Goal: Information Seeking & Learning: Find specific fact

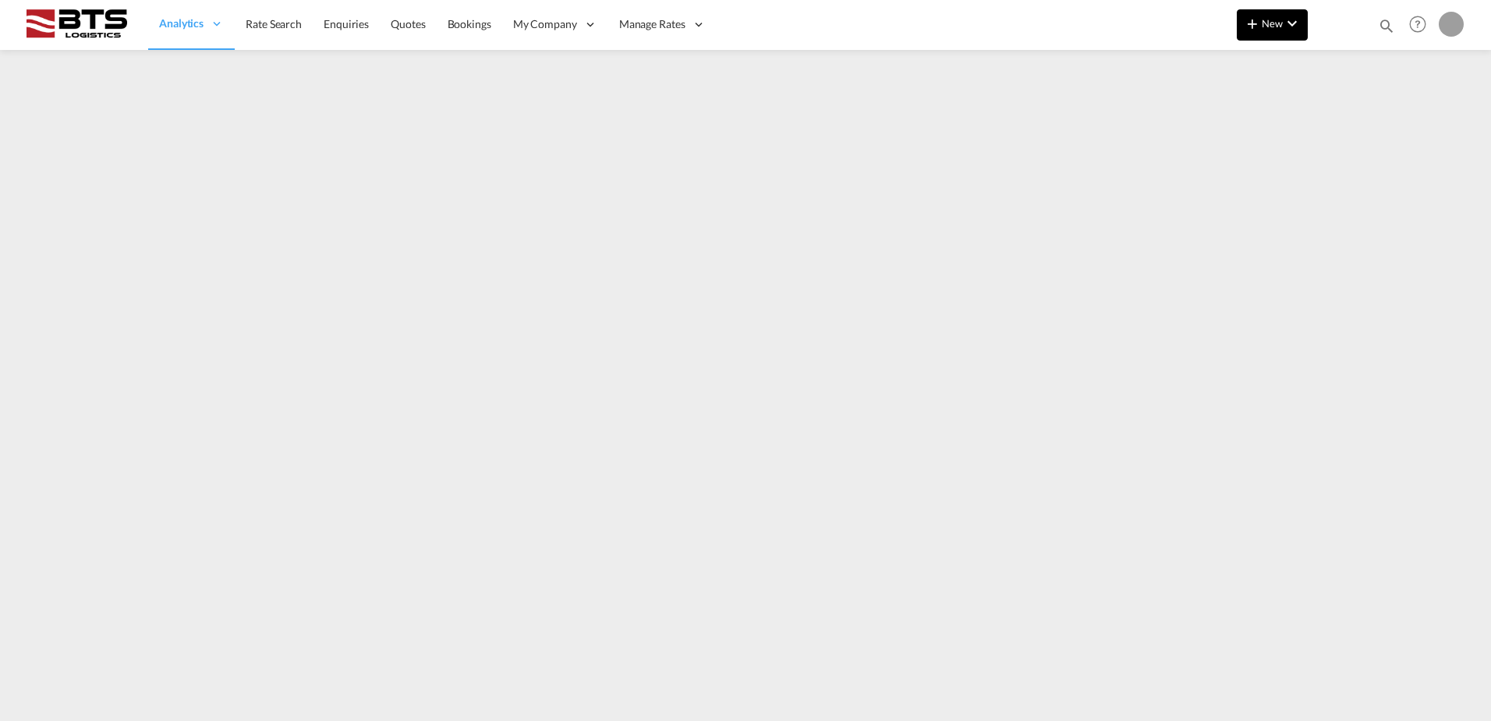
click at [1262, 27] on span "New" at bounding box center [1272, 23] width 58 height 12
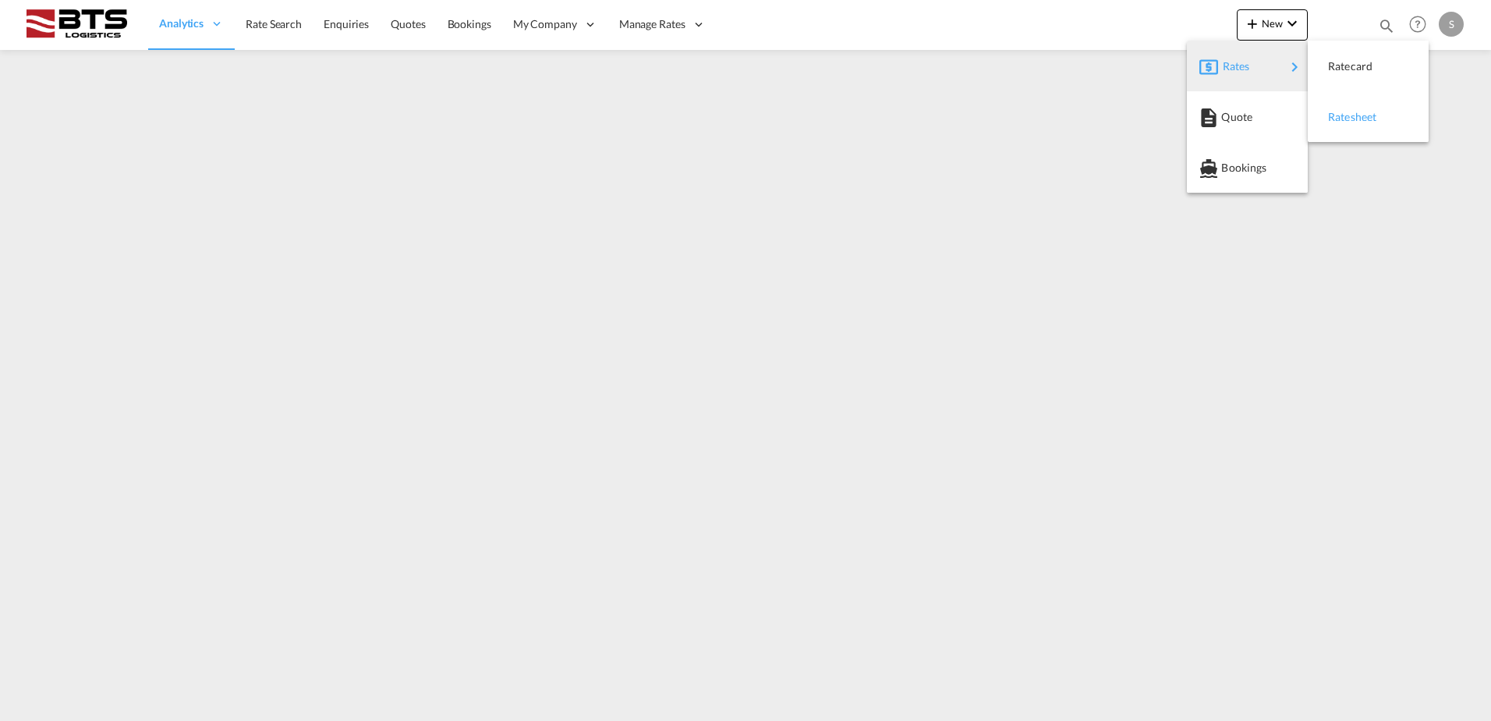
click at [1344, 119] on span "Ratesheet" at bounding box center [1336, 116] width 17 height 31
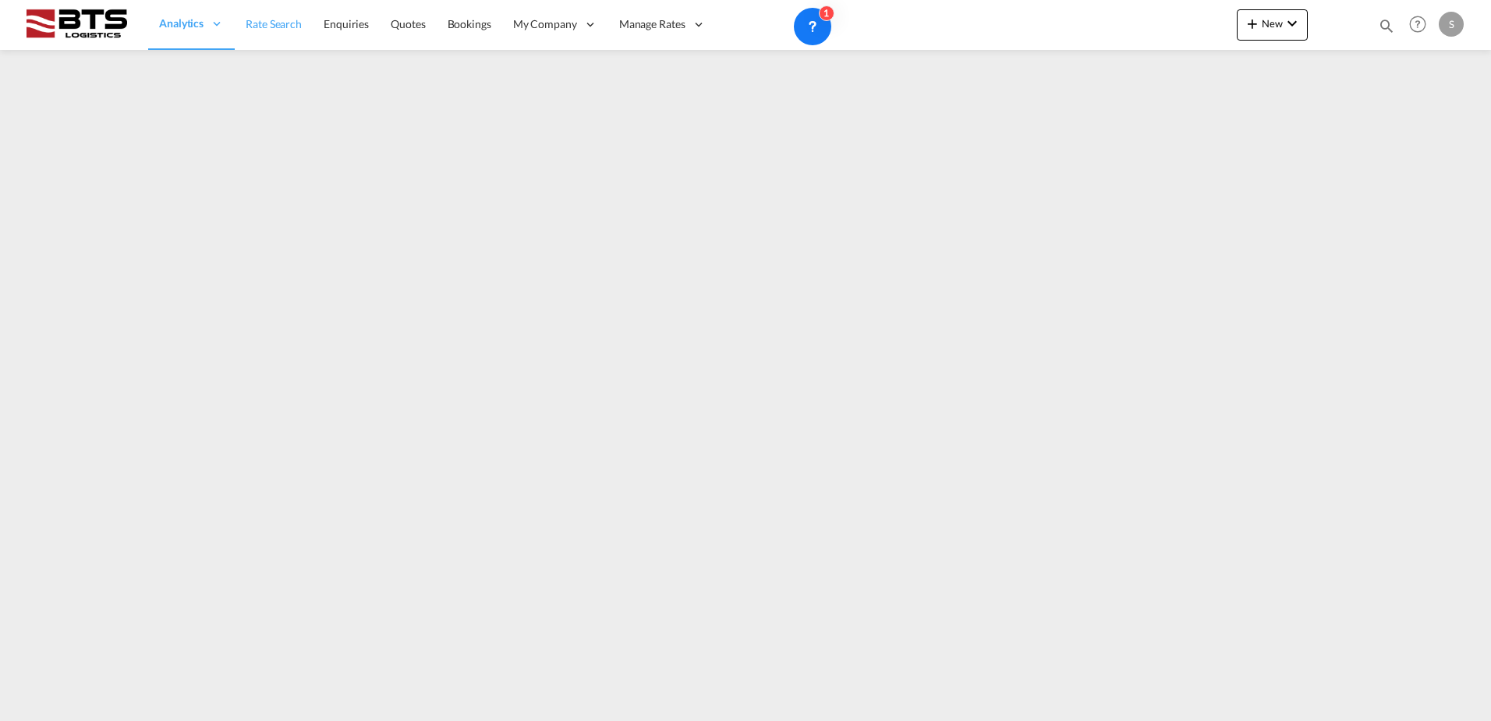
click at [273, 23] on span "Rate Search" at bounding box center [274, 23] width 56 height 13
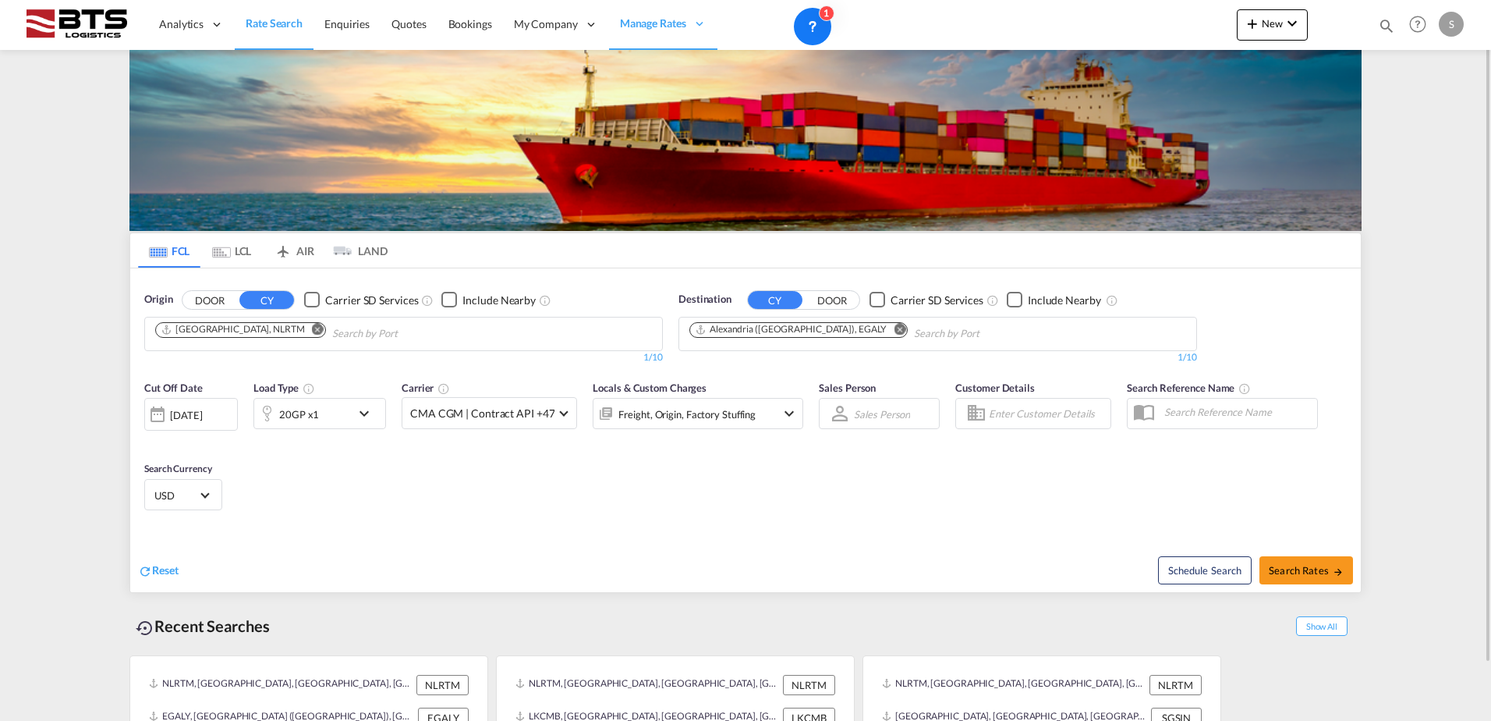
click at [312, 328] on md-icon "Remove" at bounding box center [318, 329] width 12 height 12
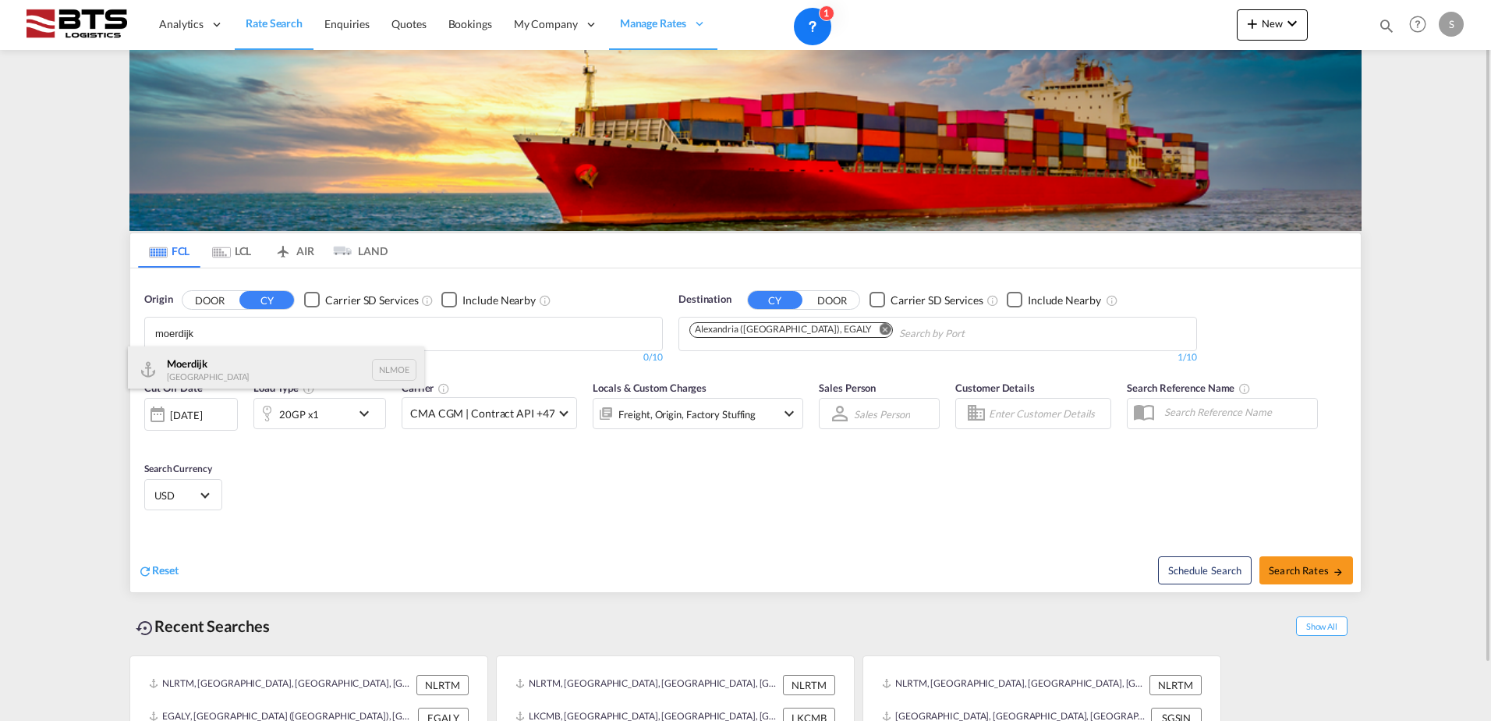
type input "moerdijk"
click at [246, 371] on div "Moerdijk [GEOGRAPHIC_DATA] NLMOE" at bounding box center [276, 369] width 296 height 47
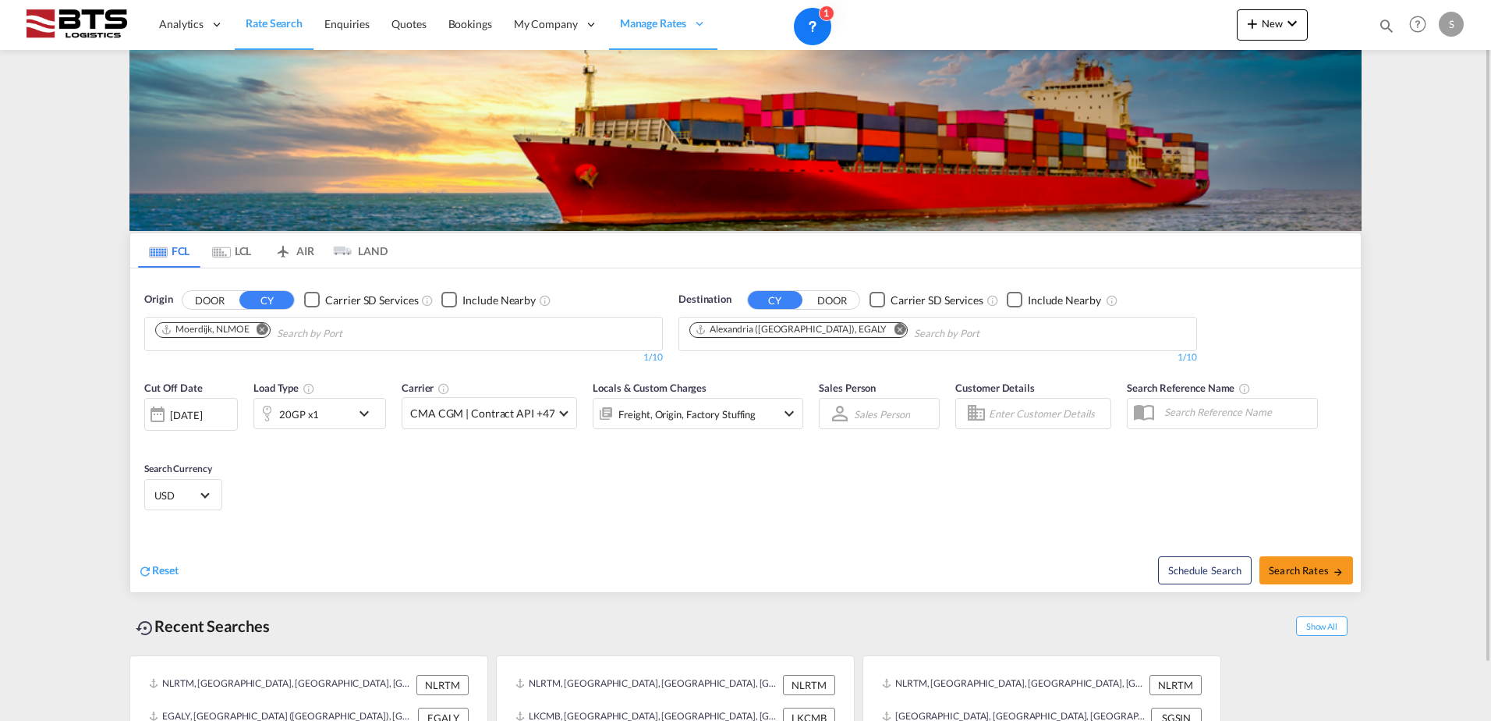
click at [894, 330] on md-icon "Remove" at bounding box center [900, 329] width 12 height 12
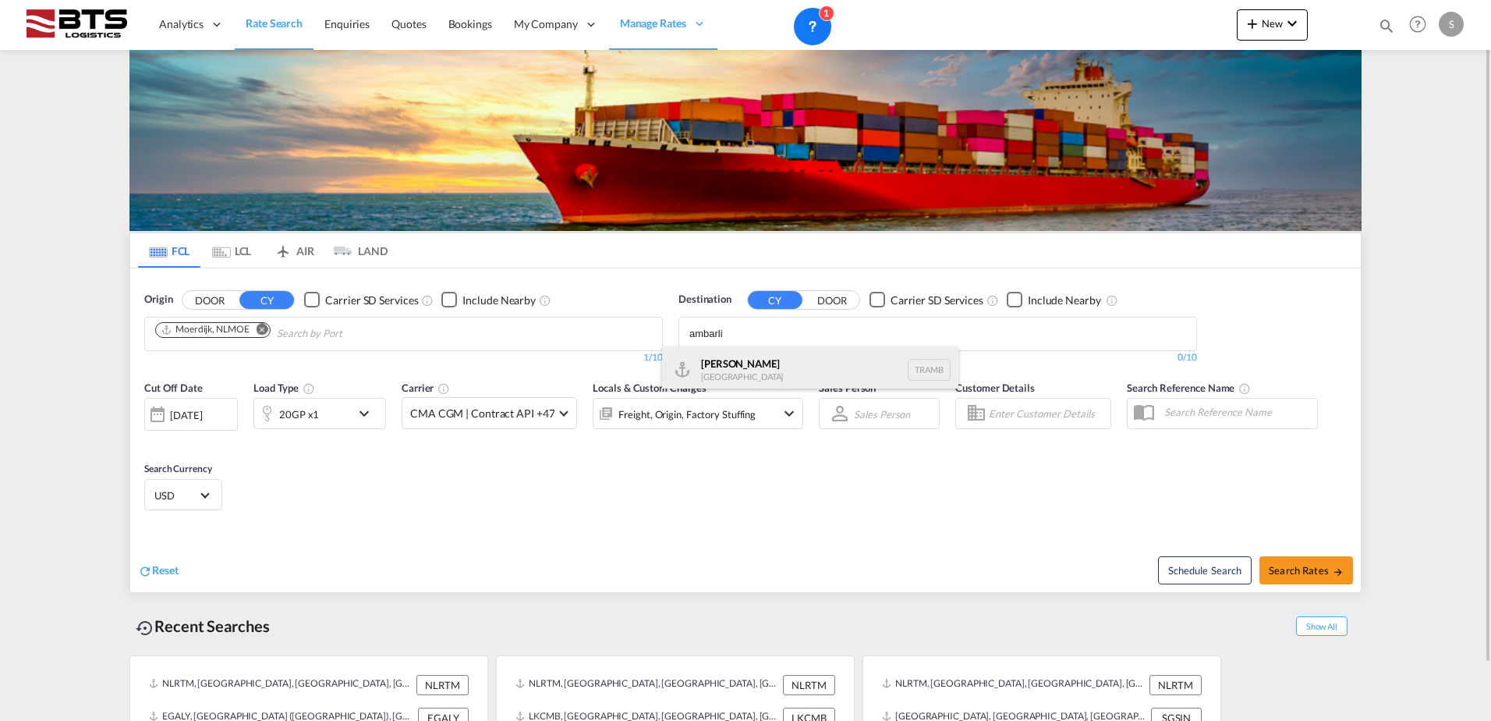
type input "ambarli"
click at [774, 365] on div "Ambarli [GEOGRAPHIC_DATA] TRAMB" at bounding box center [810, 369] width 296 height 47
click at [1316, 564] on span "Search Rates" at bounding box center [1306, 570] width 75 height 12
type input "NLMOE to TRAMB / [DATE]"
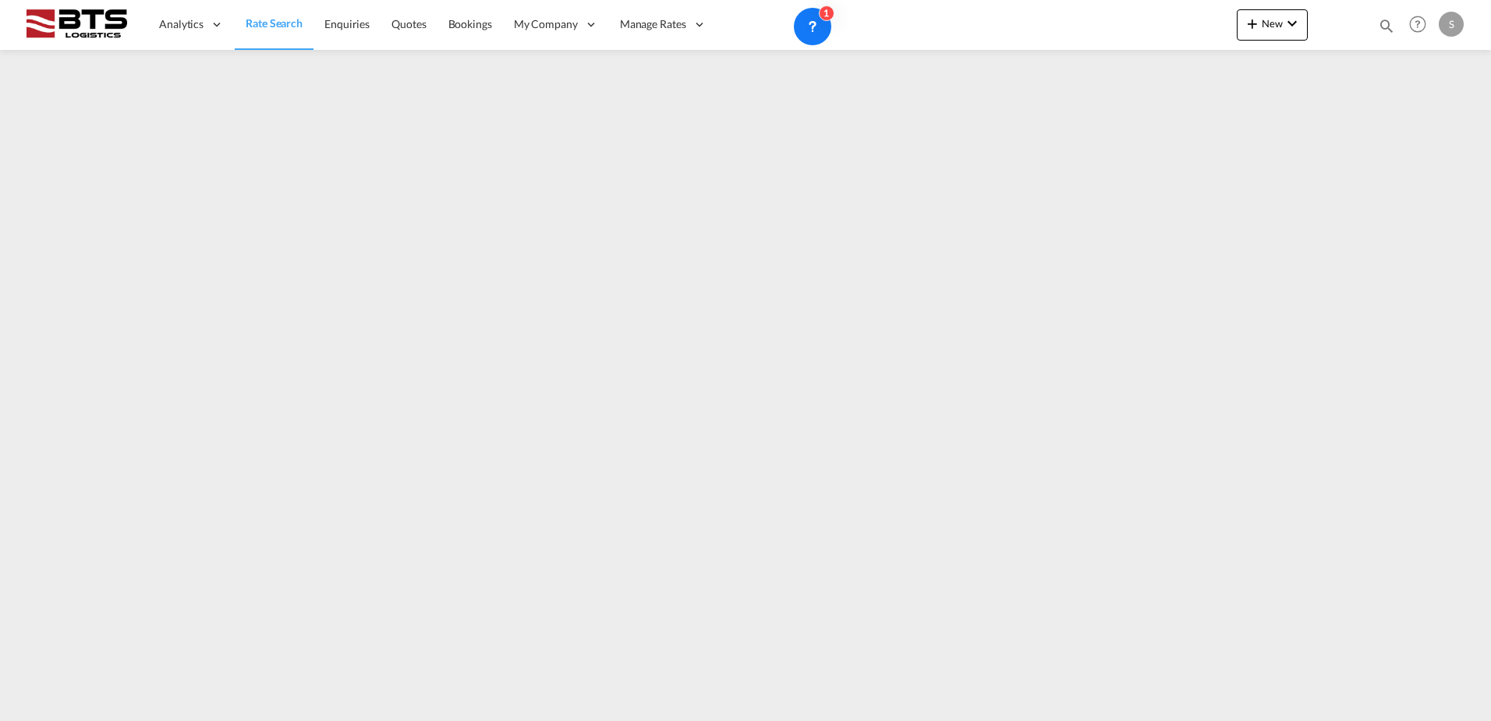
click at [1230, 9] on div "Analytics Reports Dashboard Rate Search Enquiries Quotes Bookings" at bounding box center [745, 24] width 1444 height 48
click at [1263, 24] on span "New" at bounding box center [1272, 23] width 58 height 12
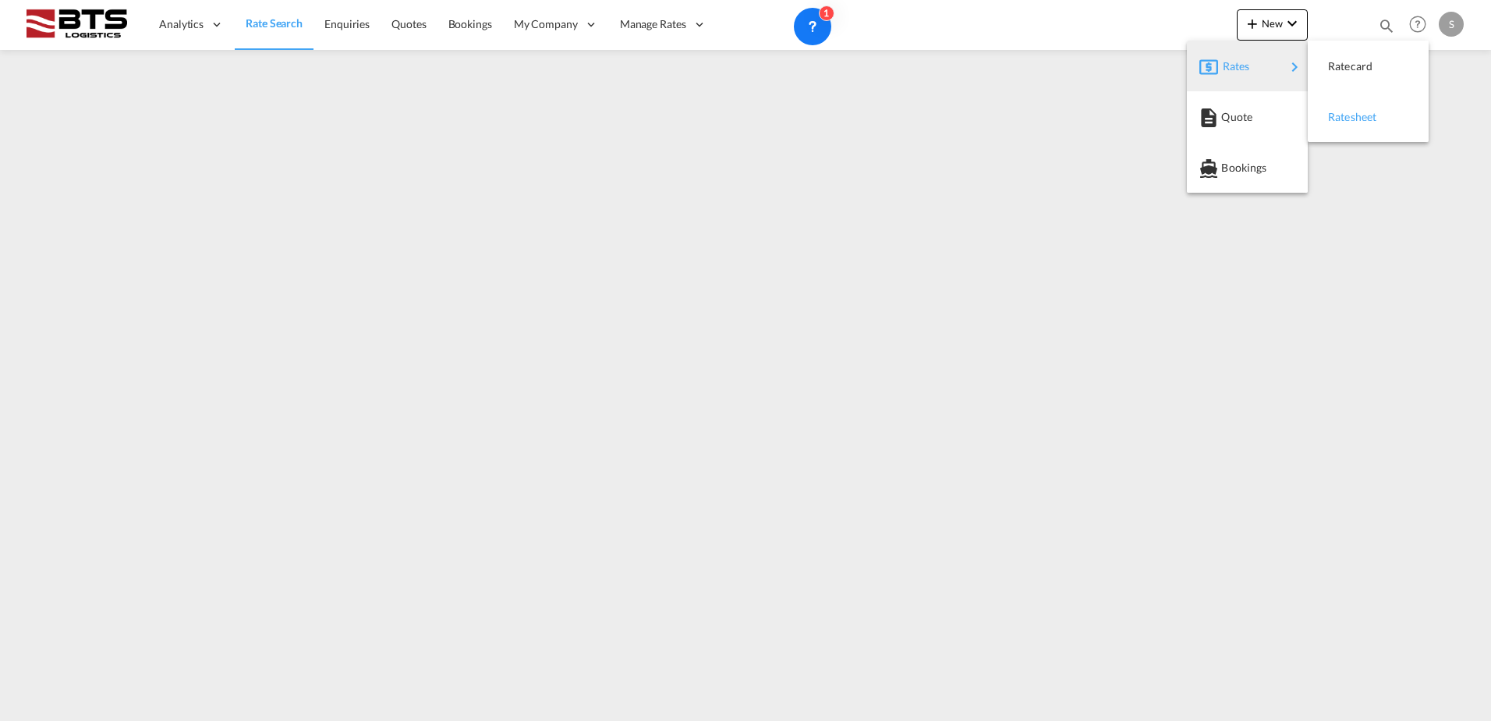
click at [1369, 108] on div "Ratesheet" at bounding box center [1357, 116] width 58 height 39
